Goal: Task Accomplishment & Management: Complete application form

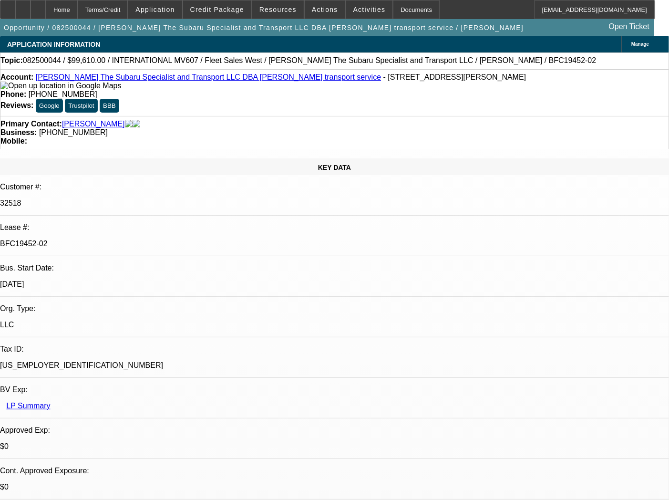
select select "0"
select select "2"
select select "0"
select select "6"
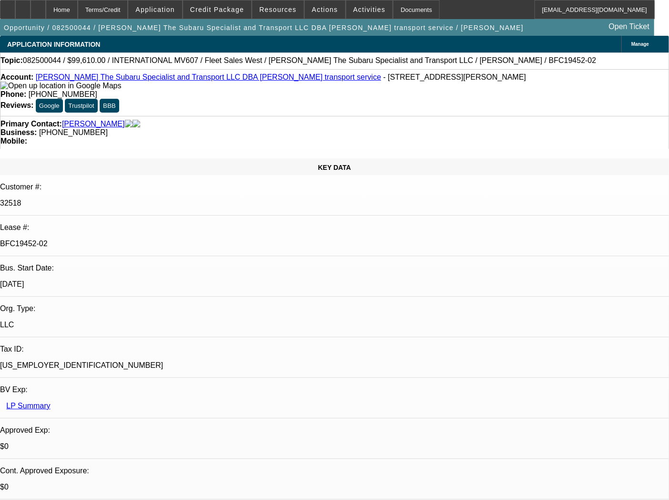
select select "0"
select select "2"
select select "0"
select select "6"
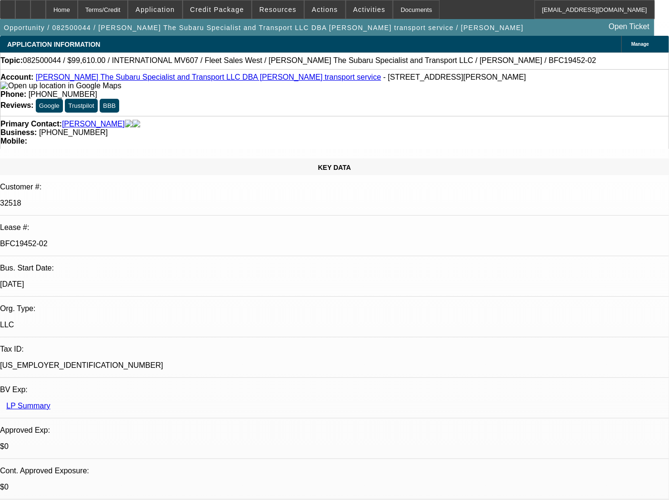
select select "0"
select select "6"
select select "0"
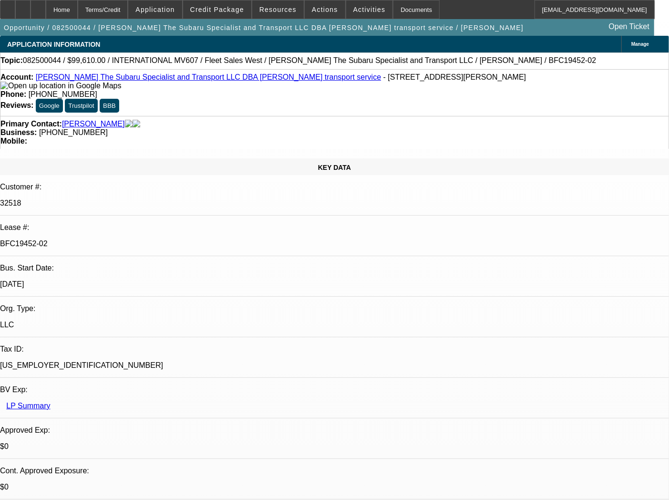
select select "0"
select select "2"
select select "0"
select select "6"
click at [407, 8] on div "Documents" at bounding box center [416, 9] width 47 height 19
